Goal: Task Accomplishment & Management: Manage account settings

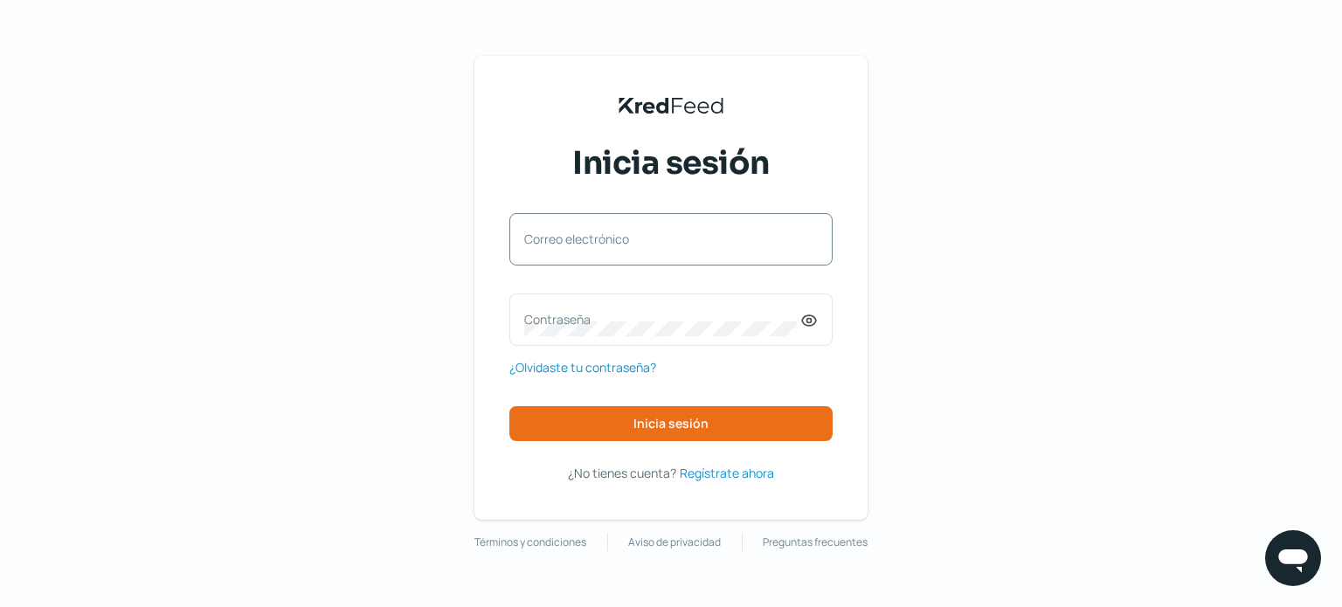
click at [573, 238] on label "Correo electrónico" at bounding box center [662, 239] width 276 height 17
click at [573, 240] on input "Correo electrónico" at bounding box center [671, 248] width 294 height 16
type input "[EMAIL_ADDRESS][DOMAIN_NAME]"
click at [535, 318] on label "Contraseña" at bounding box center [662, 319] width 276 height 17
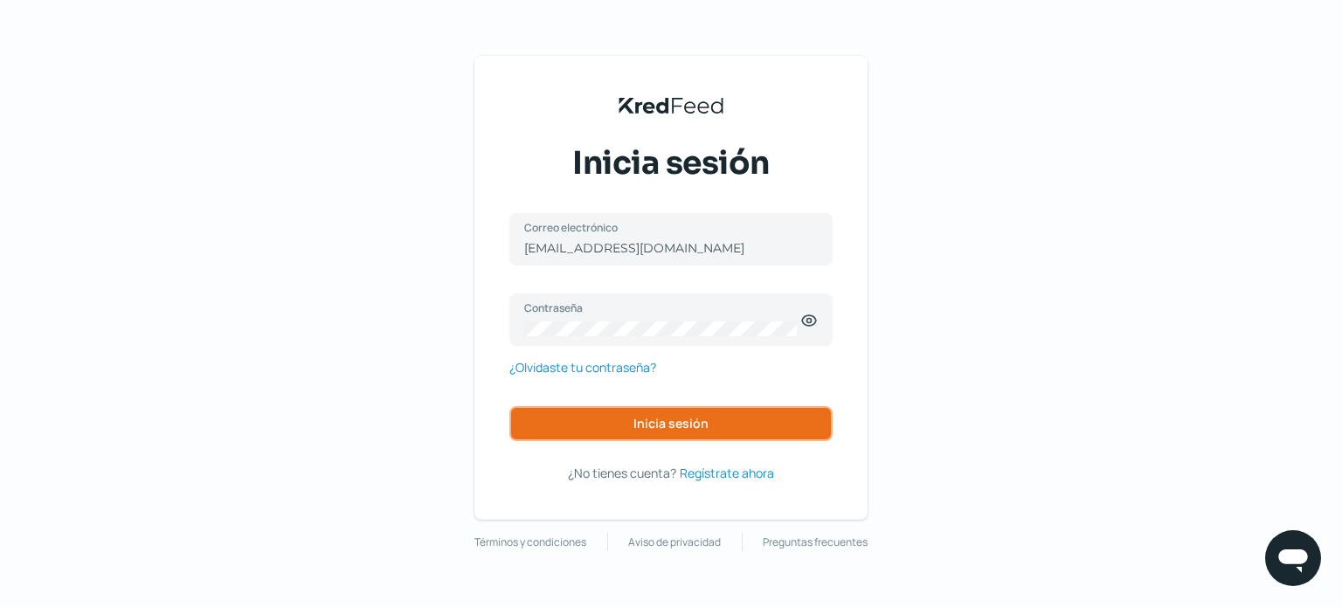
click at [671, 419] on span "Inicia sesión" at bounding box center [671, 424] width 75 height 12
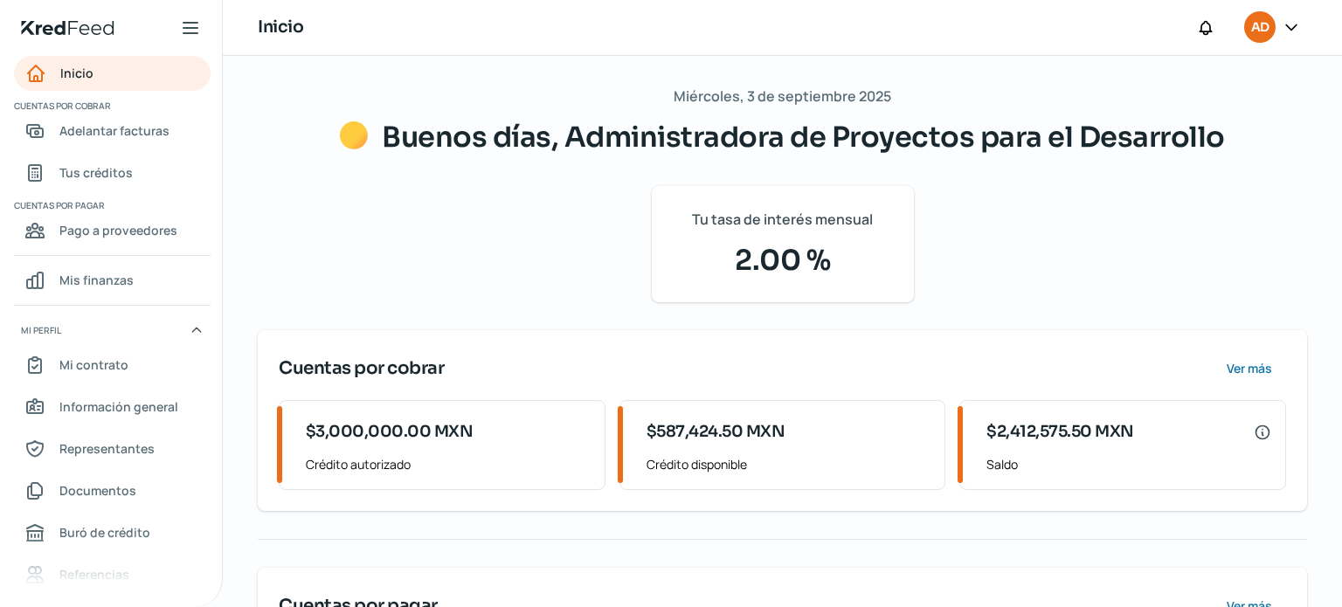
click at [1287, 24] on icon at bounding box center [1291, 26] width 17 height 17
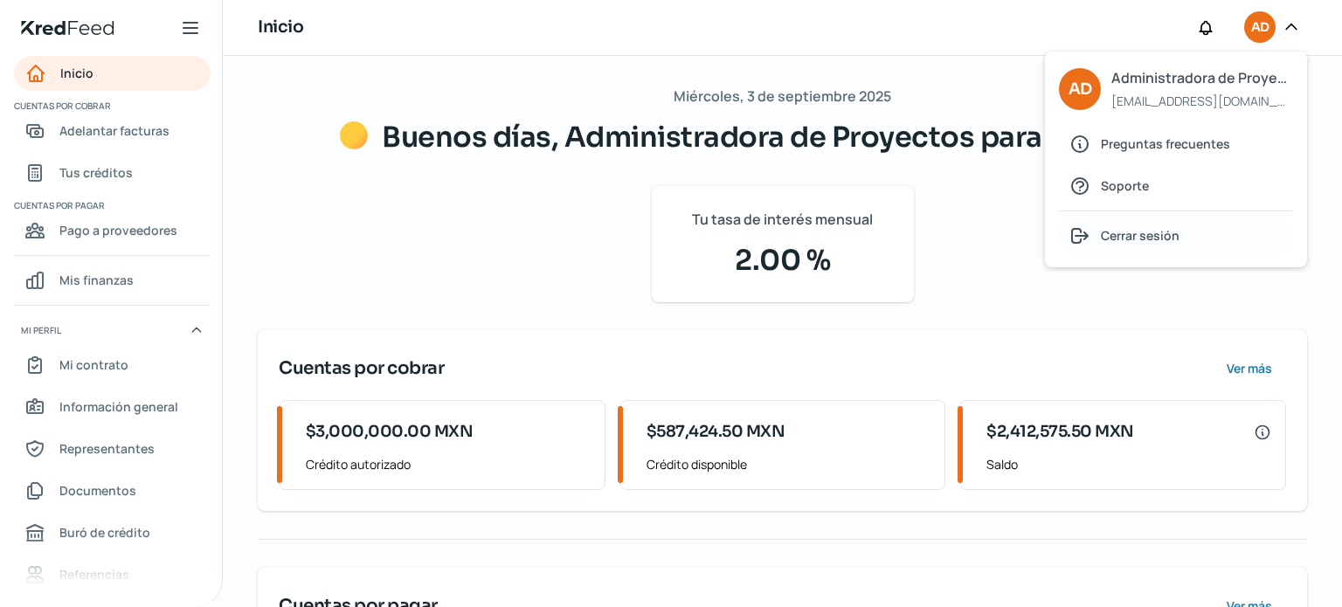
click at [1126, 237] on span "Cerrar sesión" at bounding box center [1140, 236] width 79 height 22
